Goal: Information Seeking & Learning: Check status

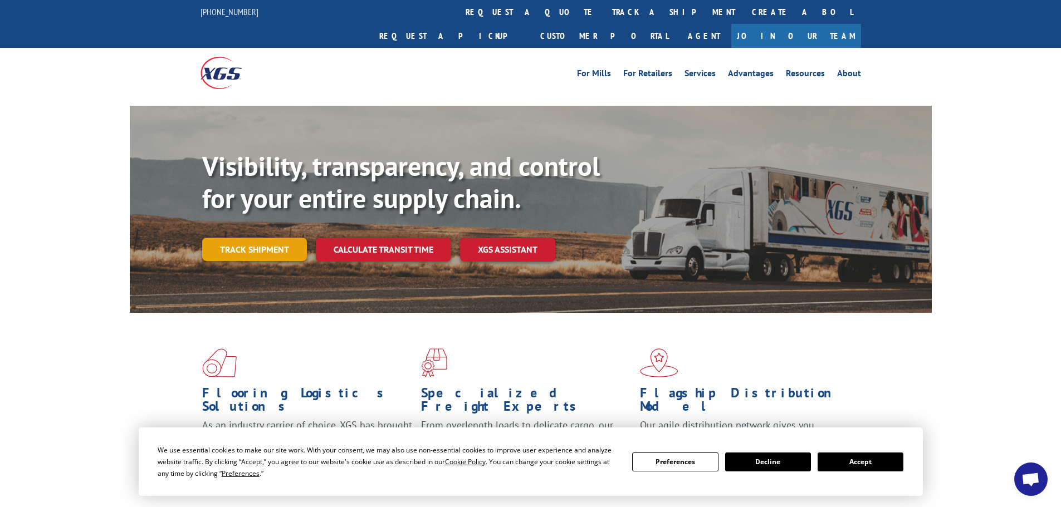
click at [251, 238] on link "Track shipment" at bounding box center [254, 249] width 105 height 23
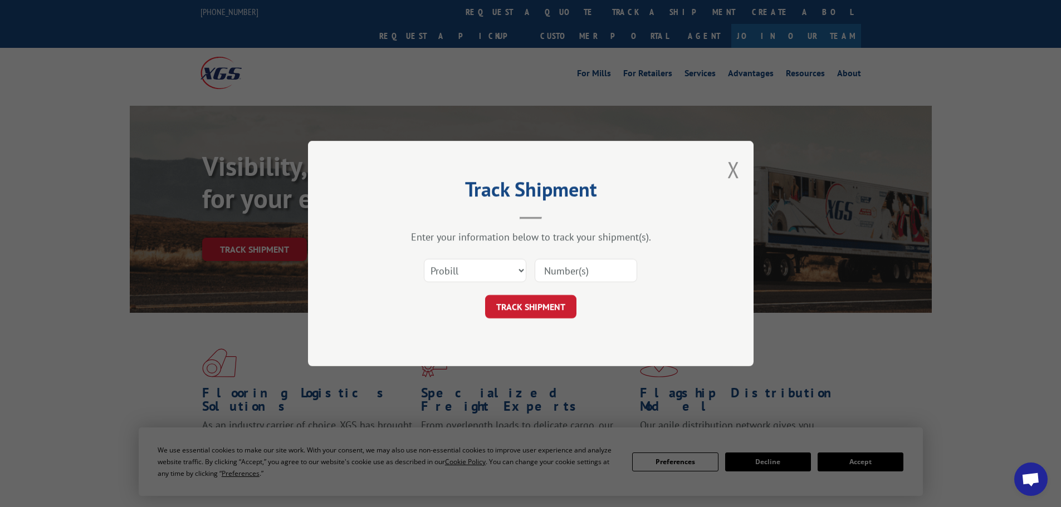
click at [582, 266] on input at bounding box center [586, 270] width 102 height 23
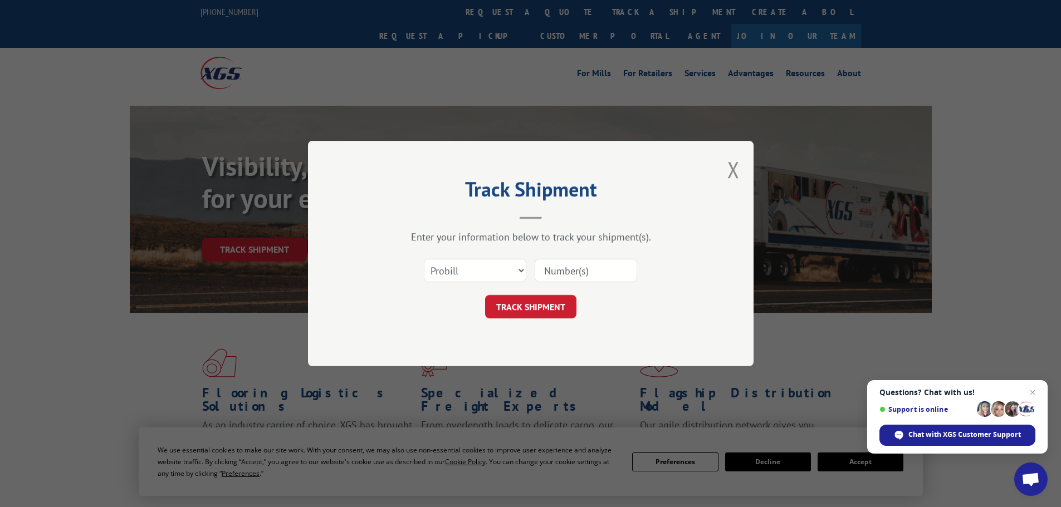
paste input "17688653"
type input "17688653"
click at [541, 308] on button "TRACK SHIPMENT" at bounding box center [530, 306] width 91 height 23
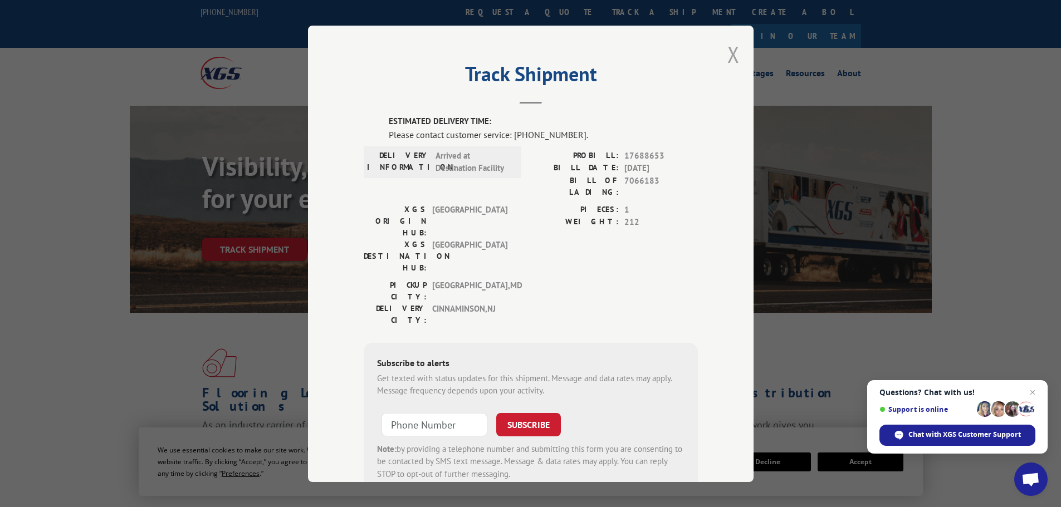
click at [729, 57] on button "Close modal" at bounding box center [733, 55] width 12 height 30
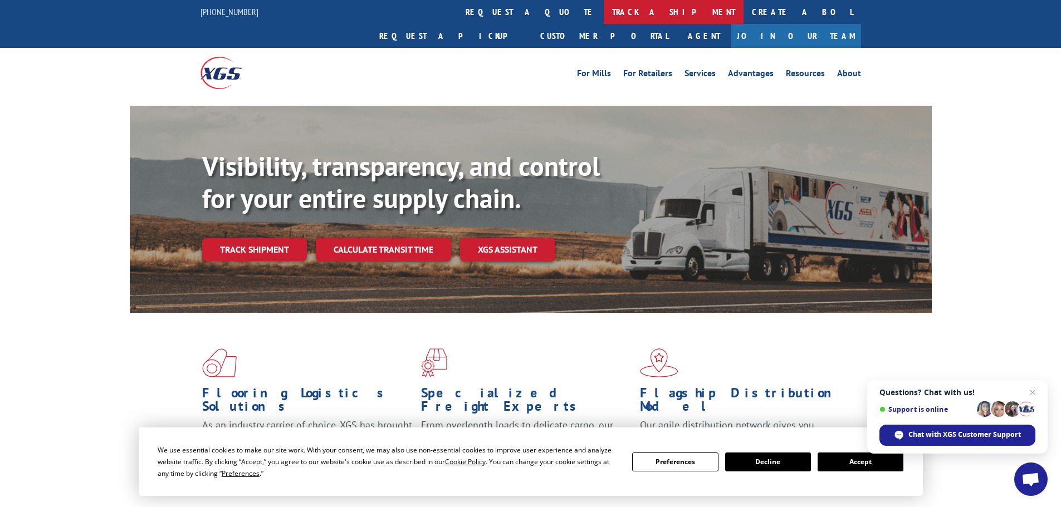
click at [604, 13] on link "track a shipment" at bounding box center [674, 12] width 140 height 24
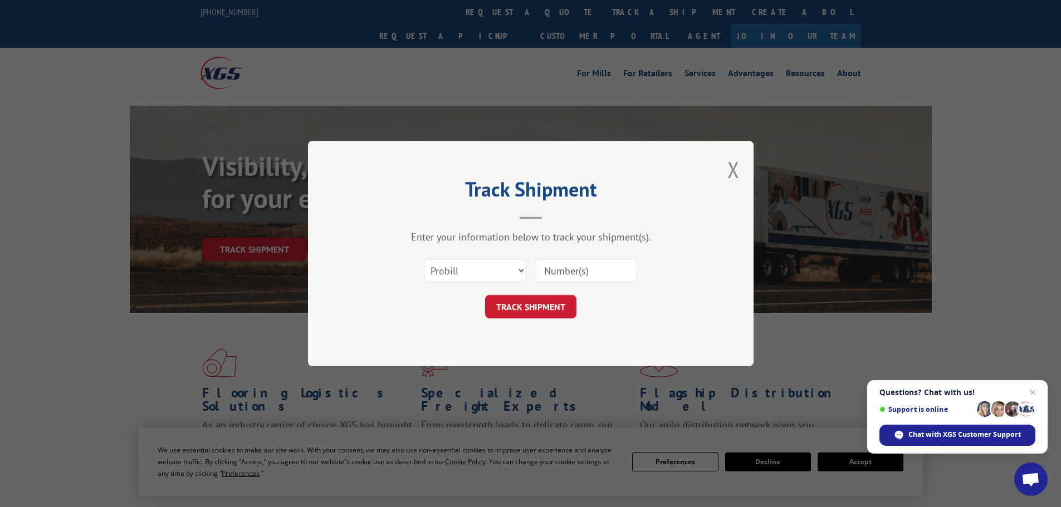
click at [571, 273] on input at bounding box center [586, 270] width 102 height 23
paste input "14448556"
type input "14448556"
click at [531, 306] on button "TRACK SHIPMENT" at bounding box center [530, 306] width 91 height 23
